Goal: Task Accomplishment & Management: Manage account settings

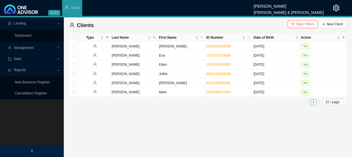
click at [43, 45] on span "Management" at bounding box center [32, 48] width 49 height 10
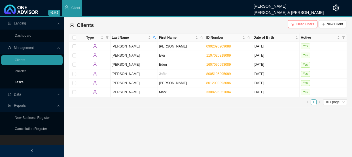
click at [15, 80] on link "Tasks" at bounding box center [19, 82] width 9 height 4
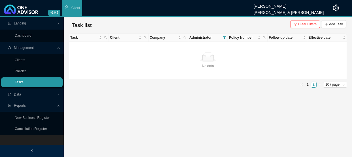
click at [24, 83] on link "Tasks" at bounding box center [19, 82] width 9 height 4
click at [224, 38] on icon "filter" at bounding box center [225, 37] width 3 height 2
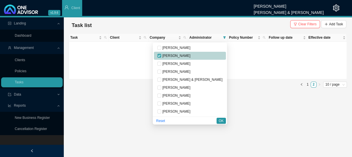
click at [161, 56] on input "checkbox" at bounding box center [159, 56] width 4 height 4
checkbox input "false"
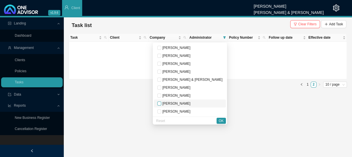
click at [161, 104] on input "checkbox" at bounding box center [159, 103] width 4 height 4
checkbox input "true"
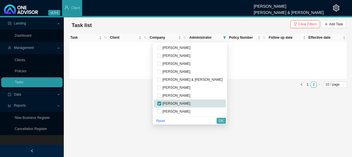
click at [224, 123] on div "Reset OK" at bounding box center [190, 120] width 74 height 8
click at [221, 119] on span "OK" at bounding box center [221, 121] width 5 height 6
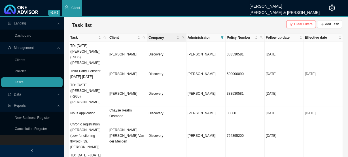
click at [186, 37] on th "Company" at bounding box center [167, 37] width 39 height 8
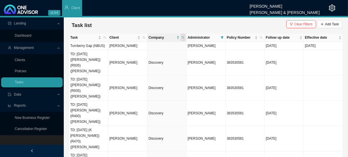
click at [183, 39] on span at bounding box center [183, 37] width 5 height 8
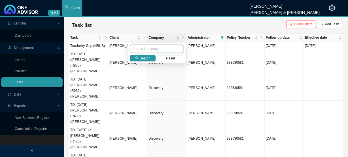
click at [161, 45] on input "text" at bounding box center [156, 49] width 53 height 8
type input "linksave"
click at [147, 56] on span "Search" at bounding box center [145, 58] width 11 height 6
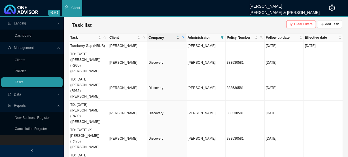
click at [168, 37] on span "Company" at bounding box center [162, 38] width 27 height 6
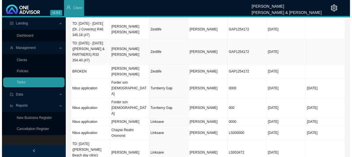
scroll to position [45, 0]
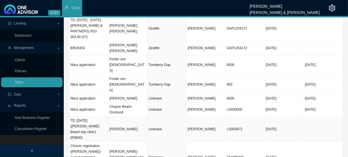
click at [122, 116] on td "[PERSON_NAME]" at bounding box center [127, 128] width 39 height 25
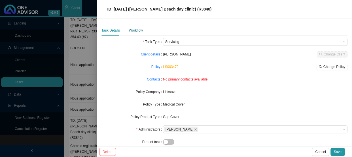
click at [133, 30] on div "Workflow" at bounding box center [136, 31] width 14 height 6
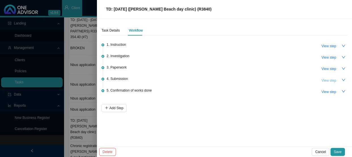
click at [330, 79] on span "View step" at bounding box center [329, 80] width 15 height 6
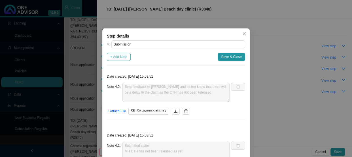
click at [118, 55] on span "+ Add Note" at bounding box center [118, 57] width 17 height 6
type textarea "Sent feedback to [PERSON_NAME] and let her know that there will be a delay in t…"
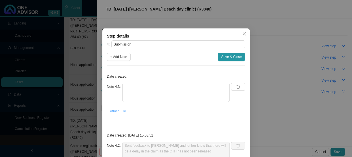
click at [108, 111] on span "+ Attach File" at bounding box center [116, 111] width 19 height 6
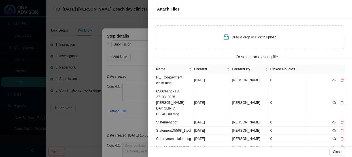
click at [214, 36] on div "Drag & drop or click to upload" at bounding box center [250, 37] width 190 height 24
click at [186, 38] on div "Drag & drop or click to upload" at bounding box center [250, 37] width 190 height 24
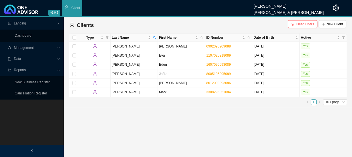
click at [60, 46] on div "Management" at bounding box center [32, 48] width 62 height 10
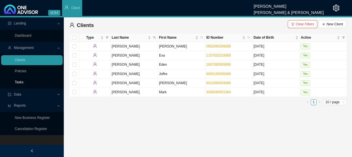
click at [22, 82] on link "Tasks" at bounding box center [19, 82] width 9 height 4
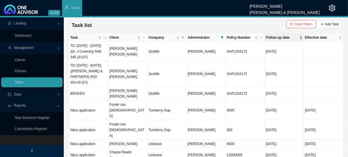
click at [283, 39] on span "Follow up date" at bounding box center [282, 38] width 33 height 6
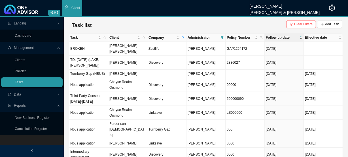
click at [282, 37] on span "Follow up date" at bounding box center [282, 38] width 33 height 6
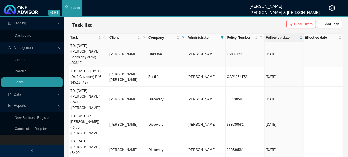
click at [113, 52] on td "[PERSON_NAME]" at bounding box center [127, 54] width 39 height 25
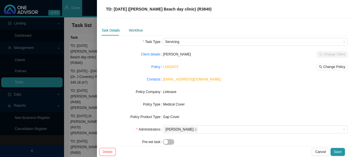
click at [137, 30] on div "Workflow" at bounding box center [136, 31] width 14 height 6
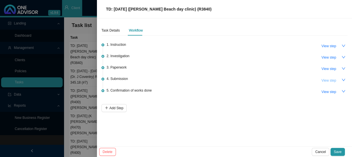
click at [326, 82] on span "View step" at bounding box center [329, 80] width 15 height 6
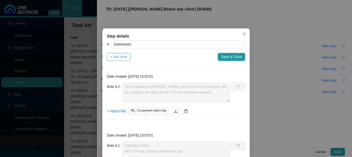
click at [113, 53] on button "+ Add Note" at bounding box center [119, 57] width 24 height 8
type textarea "Sent feedback to [PERSON_NAME] and let her know that there will be a delay in t…"
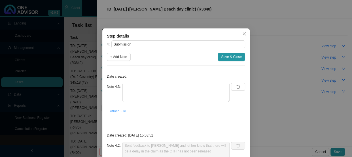
click at [120, 112] on span "+ Attach File" at bounding box center [116, 111] width 19 height 6
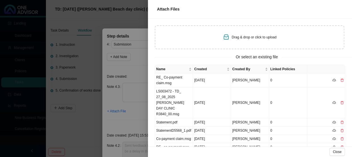
click at [188, 40] on div "Drag & drop or click to upload" at bounding box center [250, 37] width 190 height 24
type input "C:\fakepath\RE_ LS003472 - TD_ 27_08_2025 SHELLY BRACH DAY CLINIC R3840_00.msg"
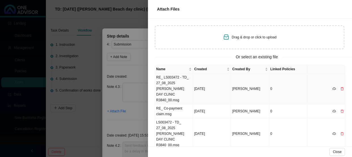
click at [167, 85] on td "RE_ LS003472 - TD_ 27_08_2025 SHELLY BRACH DAY CLINIC R3840_00.msg" at bounding box center [174, 88] width 38 height 31
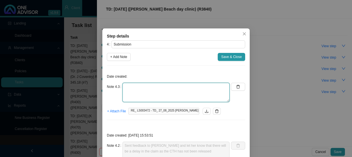
click at [142, 89] on textarea at bounding box center [176, 92] width 107 height 19
click at [132, 89] on textarea at bounding box center [176, 92] width 107 height 19
paste textarea "SPM 889959/9/25"
type textarea "SPM 889959/9/25 Claim has been registered"
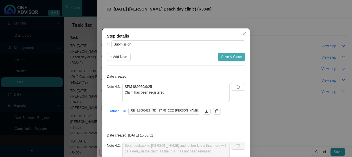
click at [235, 56] on span "Save & Close" at bounding box center [231, 57] width 21 height 6
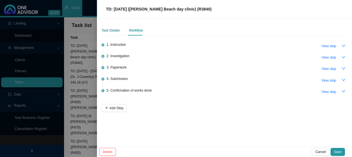
click at [112, 31] on div "Task Details" at bounding box center [111, 31] width 18 height 6
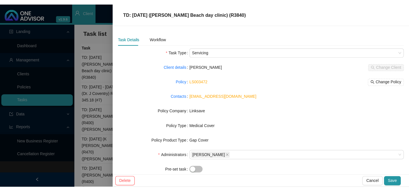
scroll to position [58, 0]
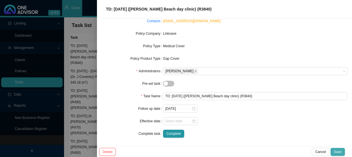
click at [338, 150] on span "Save" at bounding box center [338, 152] width 8 height 6
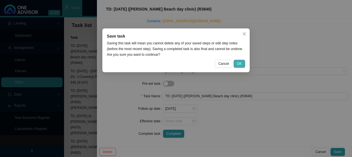
click at [237, 62] on button "OK" at bounding box center [240, 64] width 12 height 8
